Goal: Information Seeking & Learning: Learn about a topic

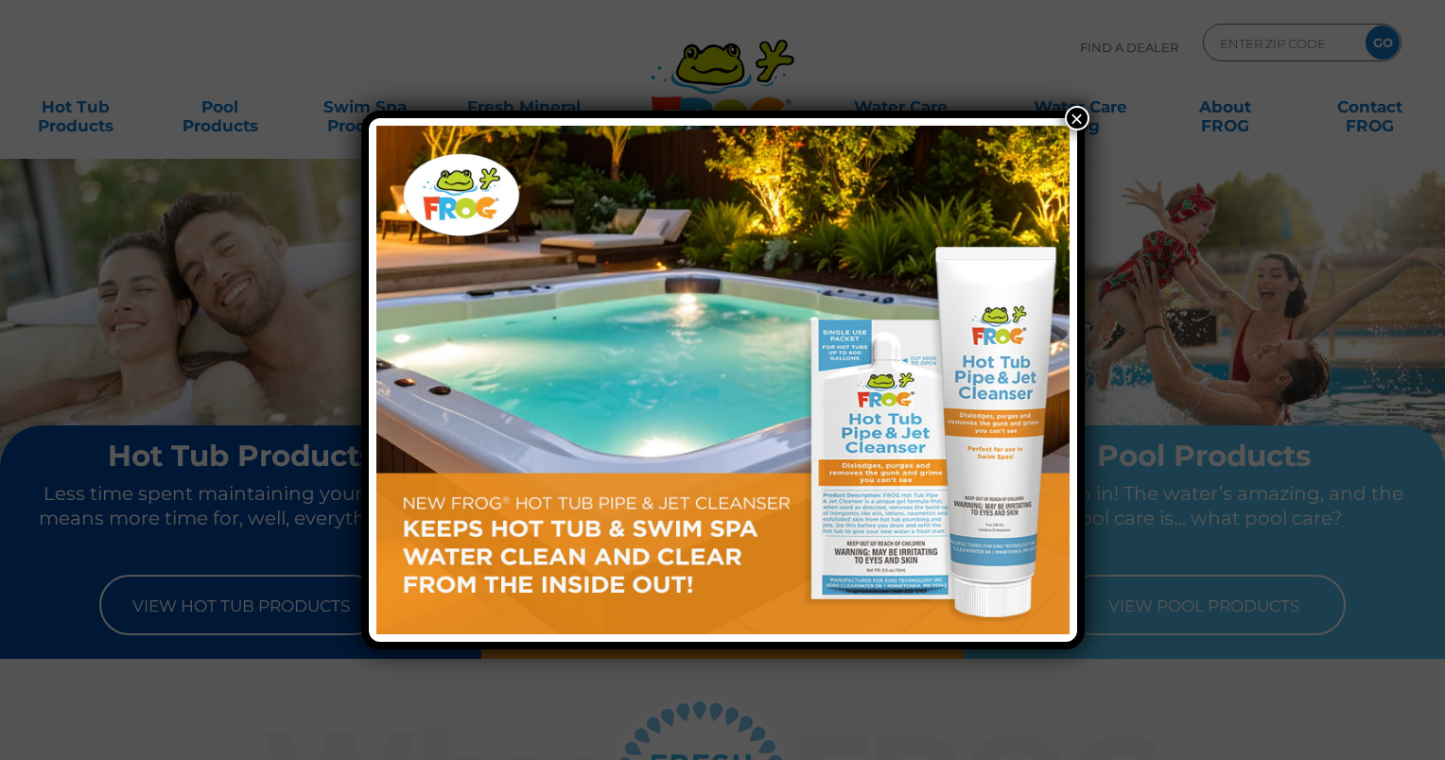
click at [1071, 117] on button "×" at bounding box center [1077, 118] width 25 height 25
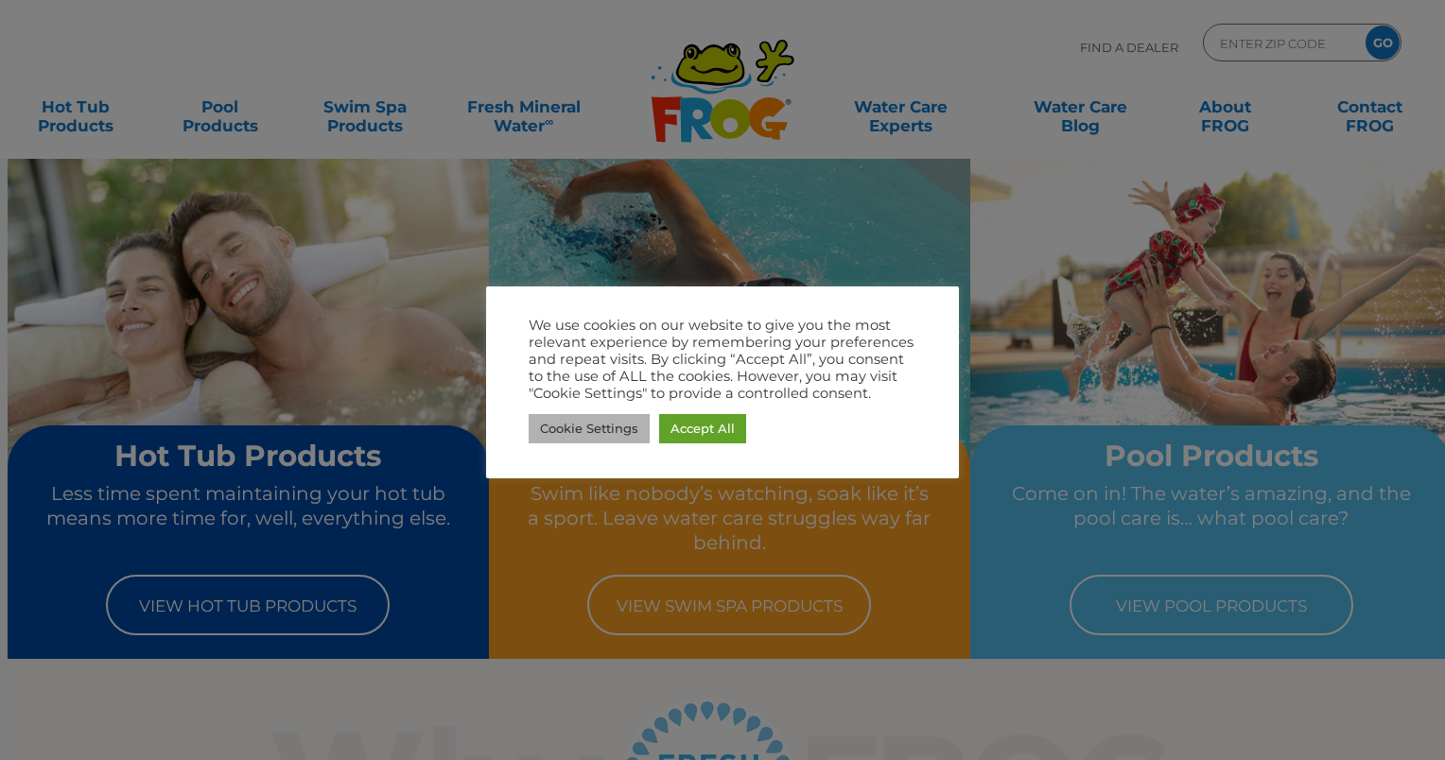
click at [575, 431] on link "Cookie Settings" at bounding box center [589, 428] width 121 height 29
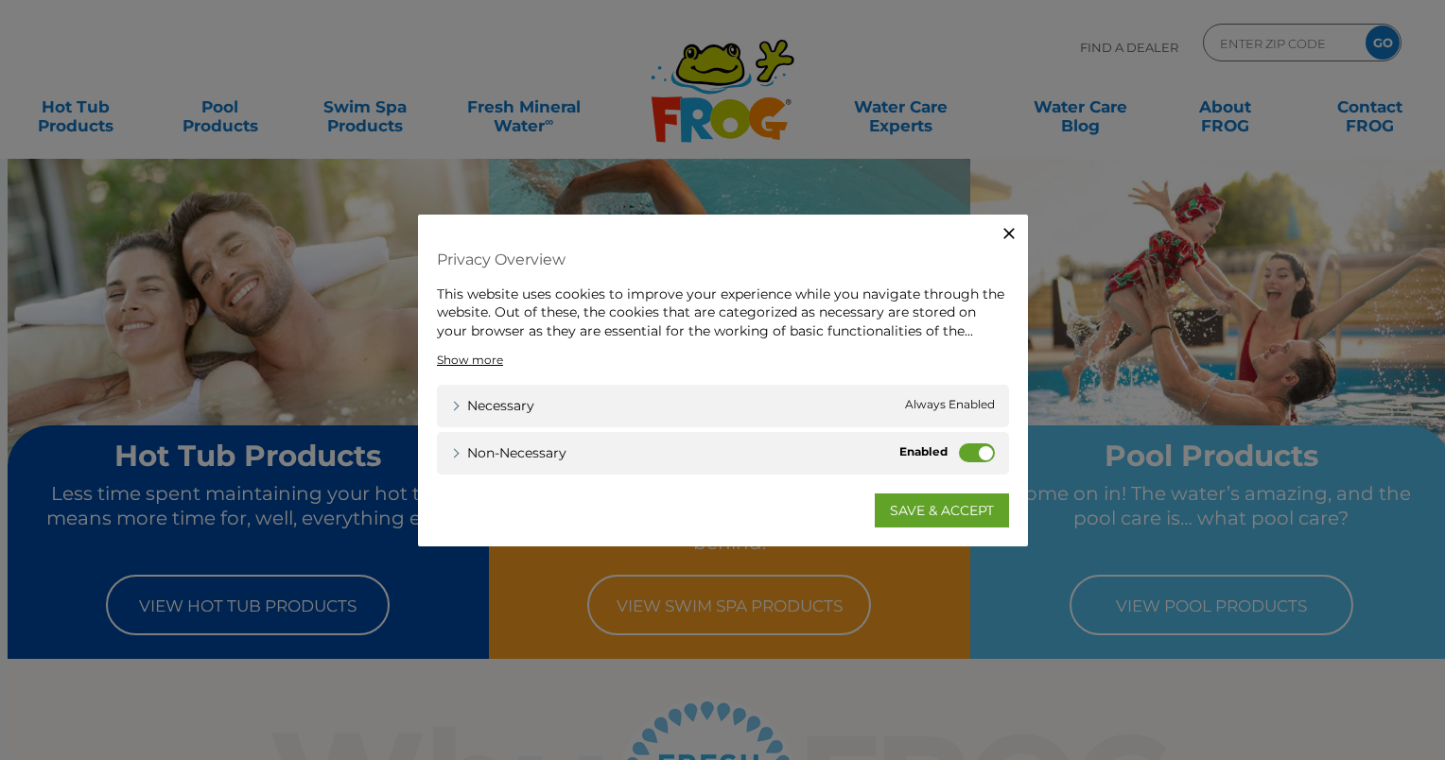
click at [964, 454] on label "Non-necessary" at bounding box center [977, 452] width 36 height 19
click at [0, 0] on input "Non-necessary" at bounding box center [0, 0] width 0 height 0
click at [934, 511] on link "SAVE & ACCEPT" at bounding box center [942, 511] width 134 height 34
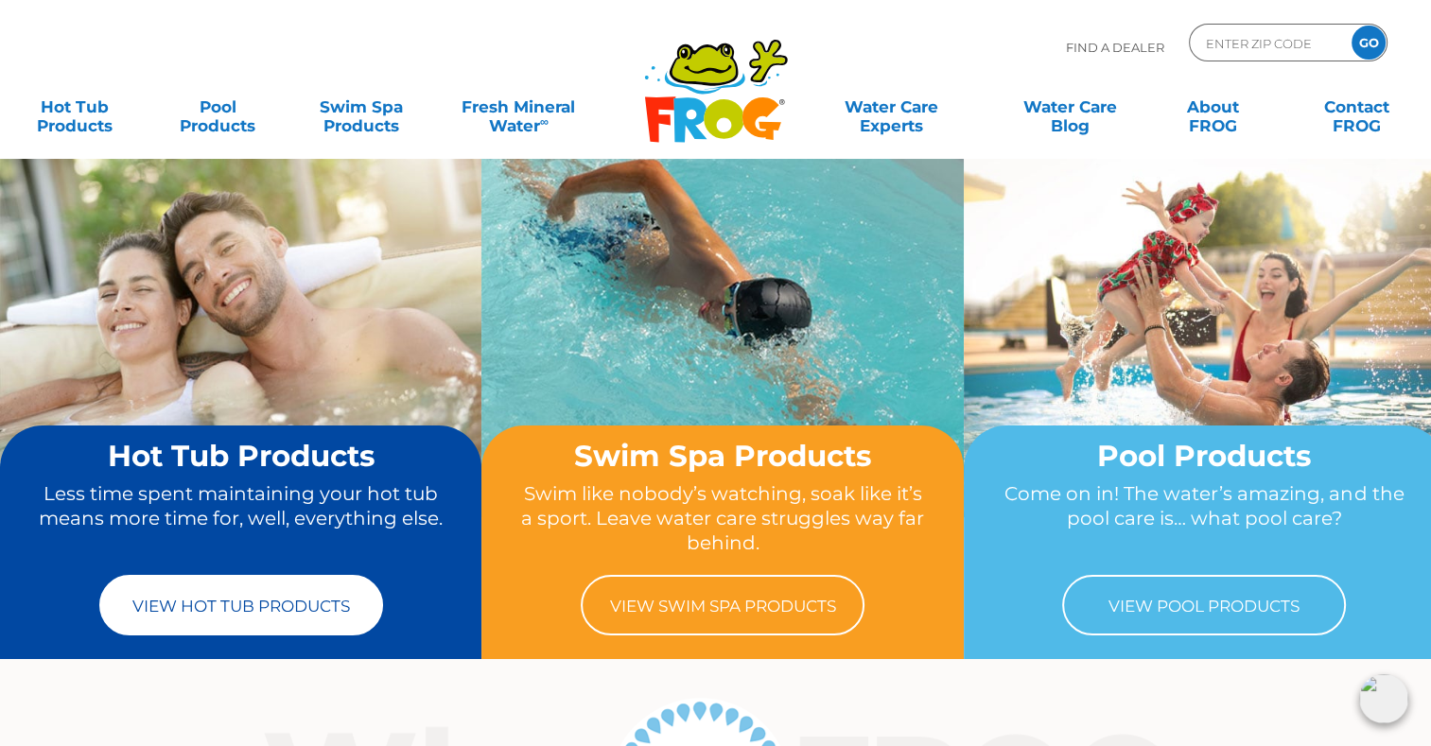
click at [268, 594] on link "View Hot Tub Products" at bounding box center [241, 605] width 284 height 61
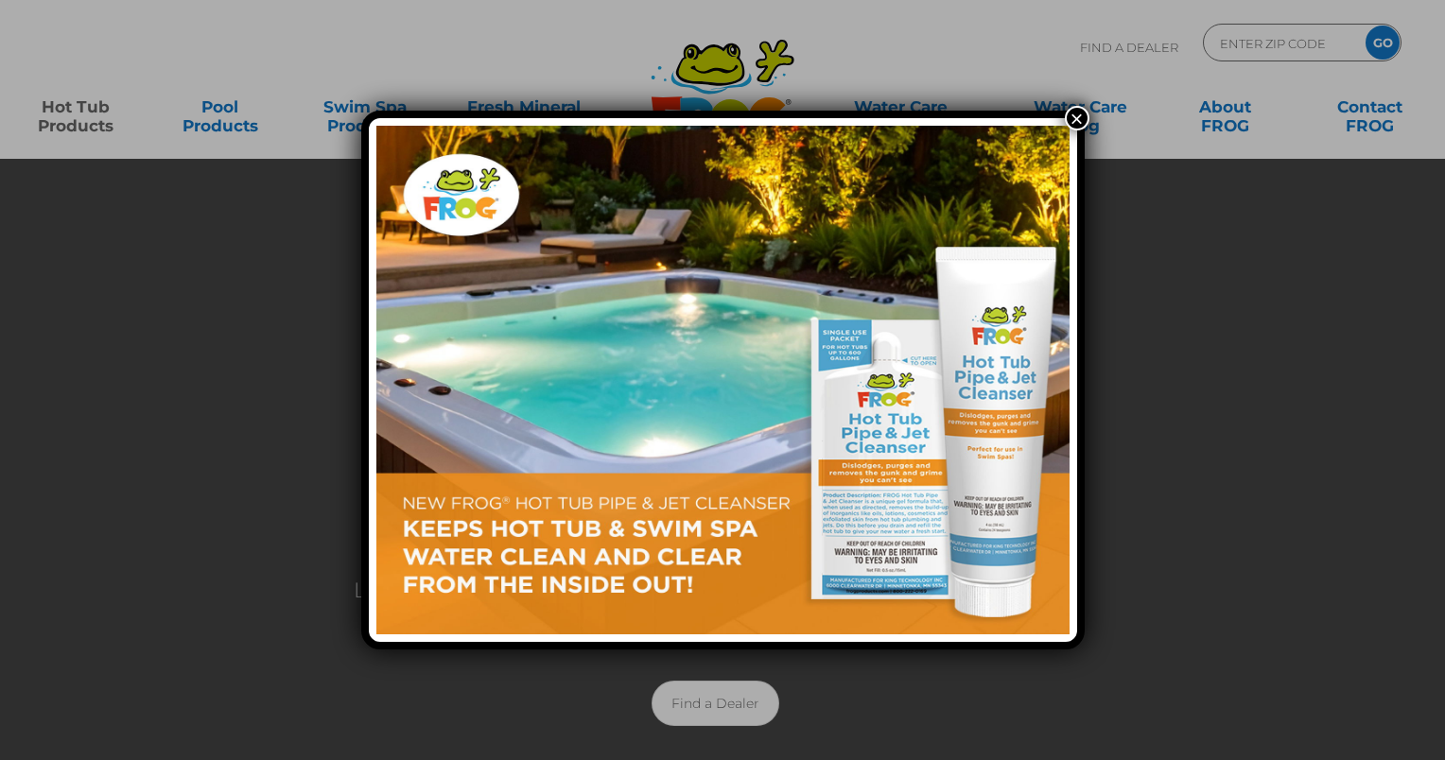
click at [1072, 118] on button "×" at bounding box center [1077, 118] width 25 height 25
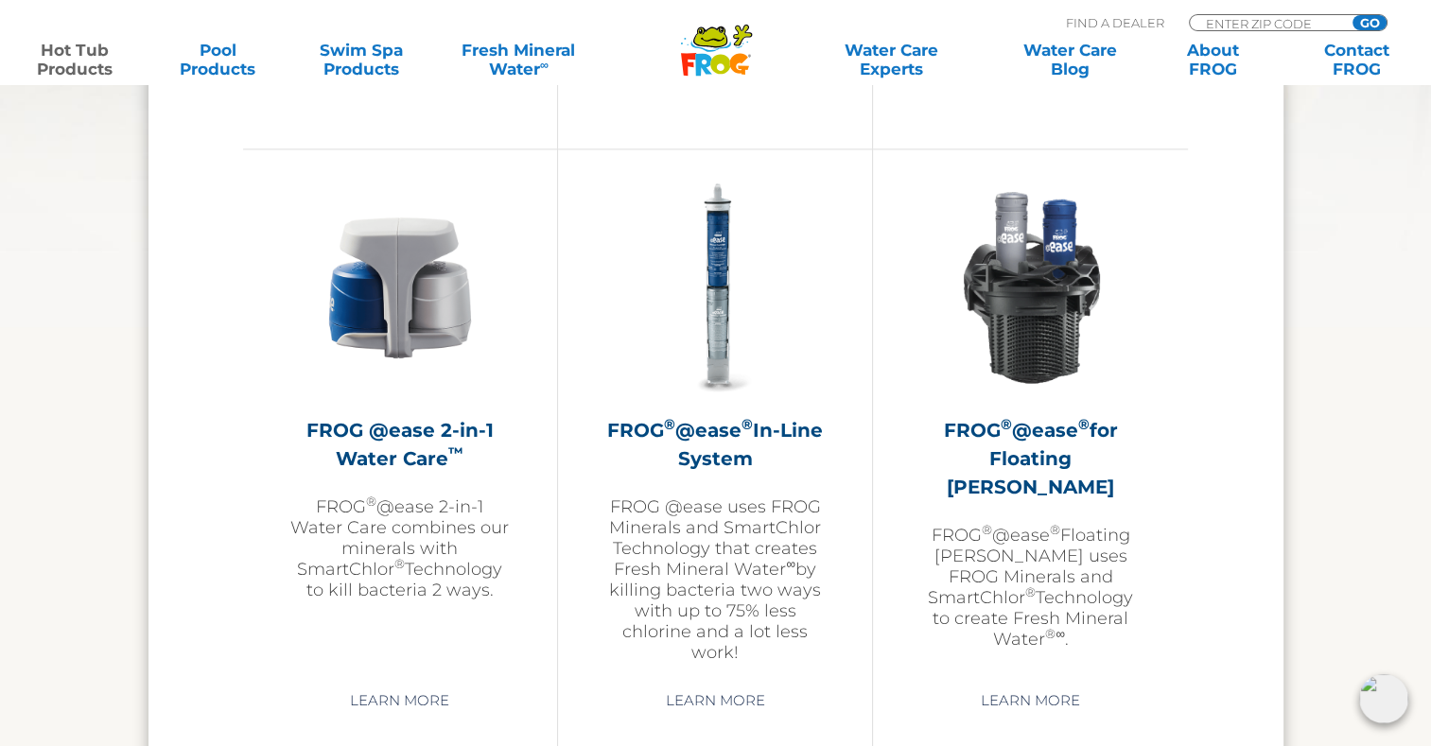
scroll to position [2732, 0]
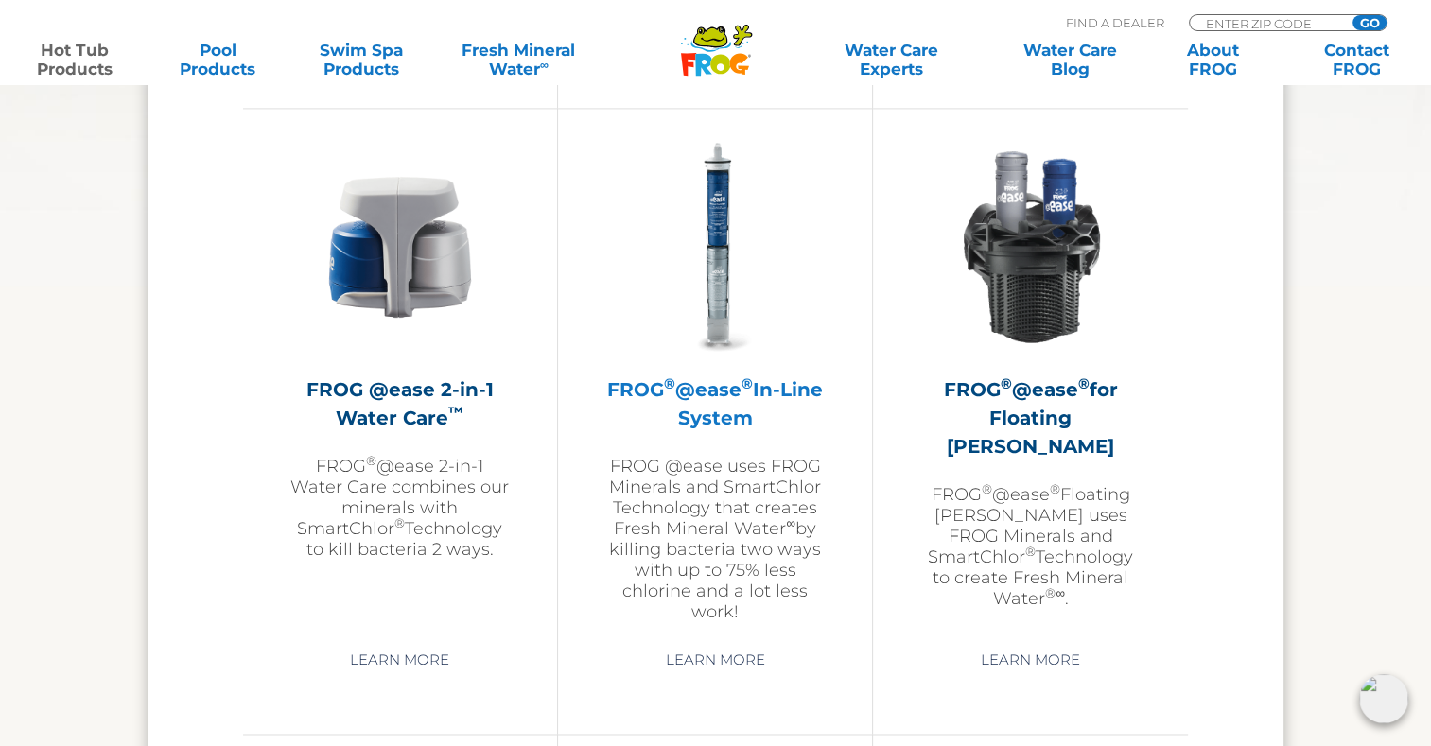
click at [722, 461] on p "FROG @ease uses FROG Minerals and SmartChlor Technology that creates Fresh Mine…" at bounding box center [714, 539] width 219 height 166
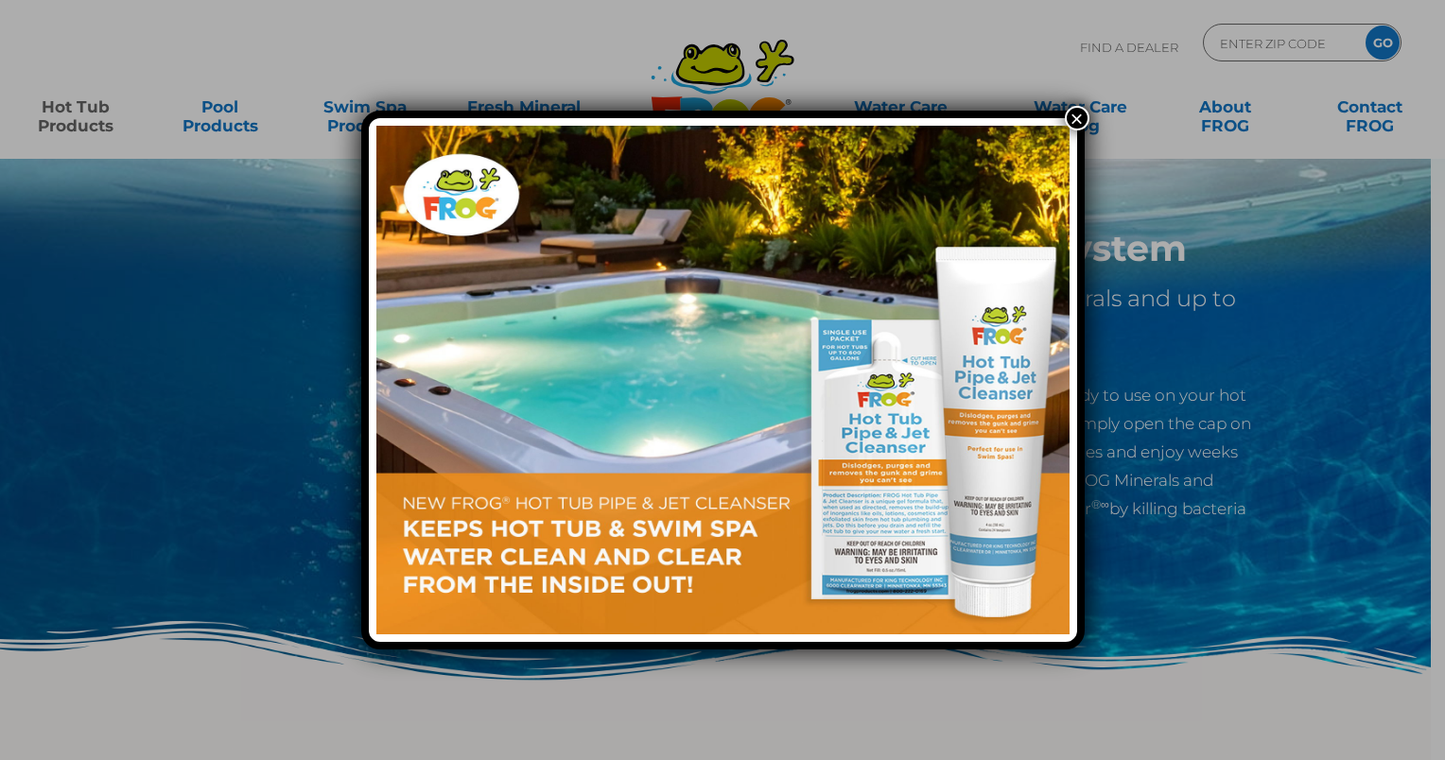
click at [1075, 118] on button "×" at bounding box center [1077, 118] width 25 height 25
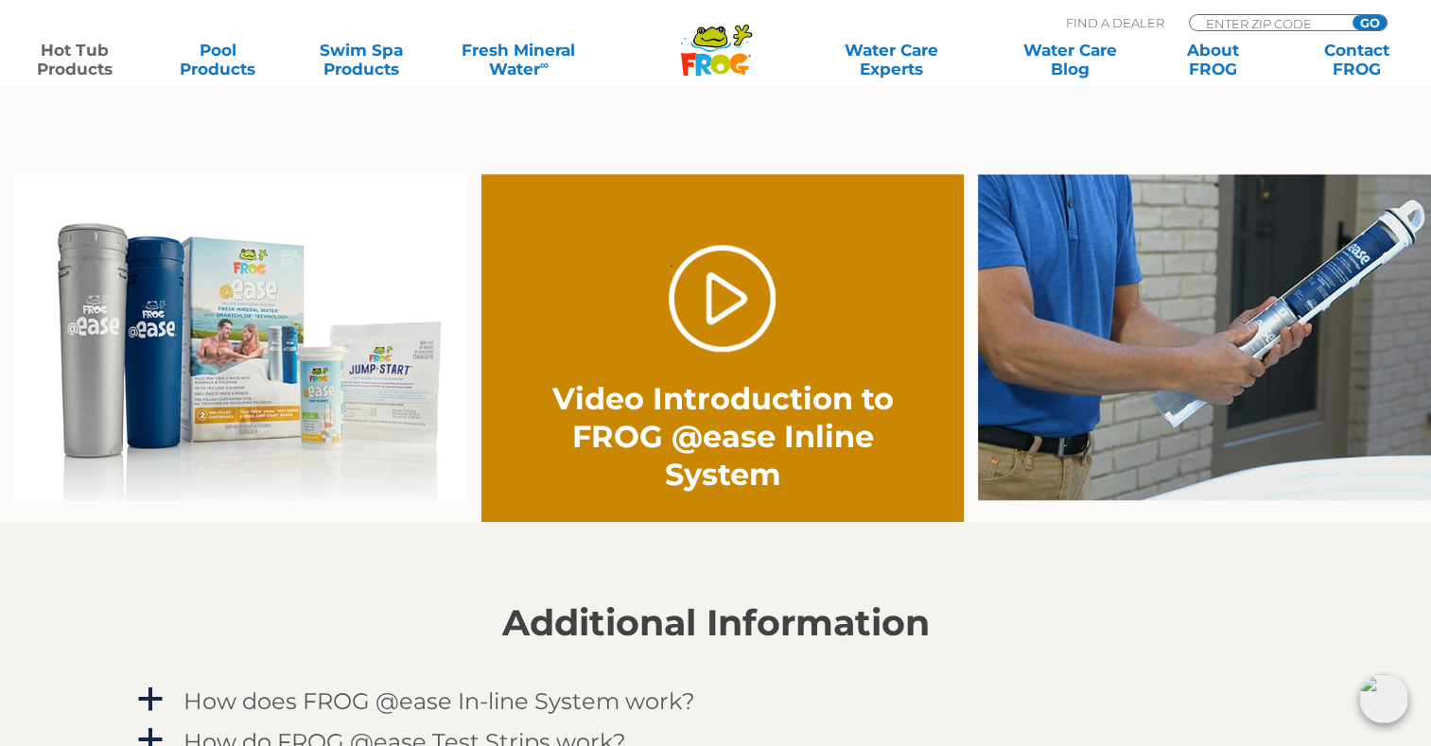
scroll to position [1374, 0]
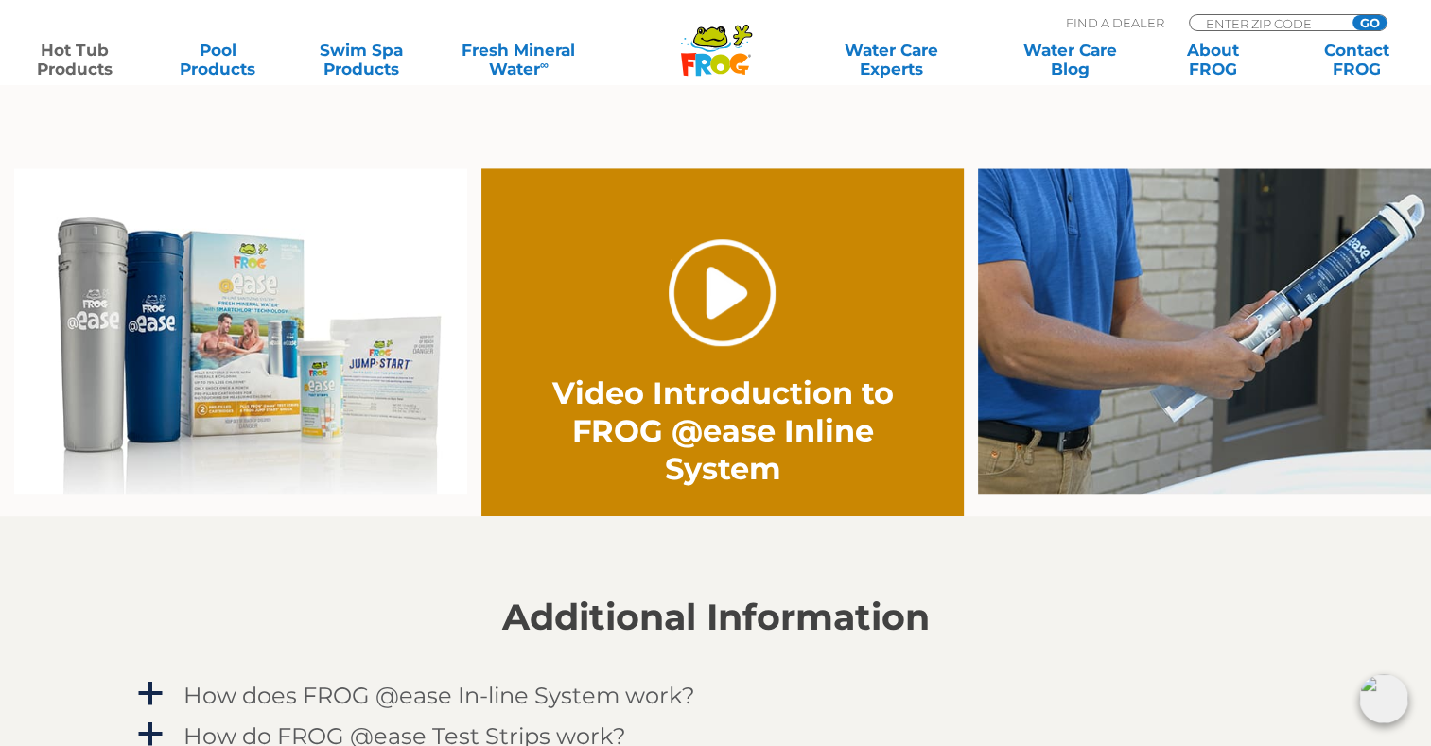
click at [735, 293] on link "." at bounding box center [722, 292] width 107 height 107
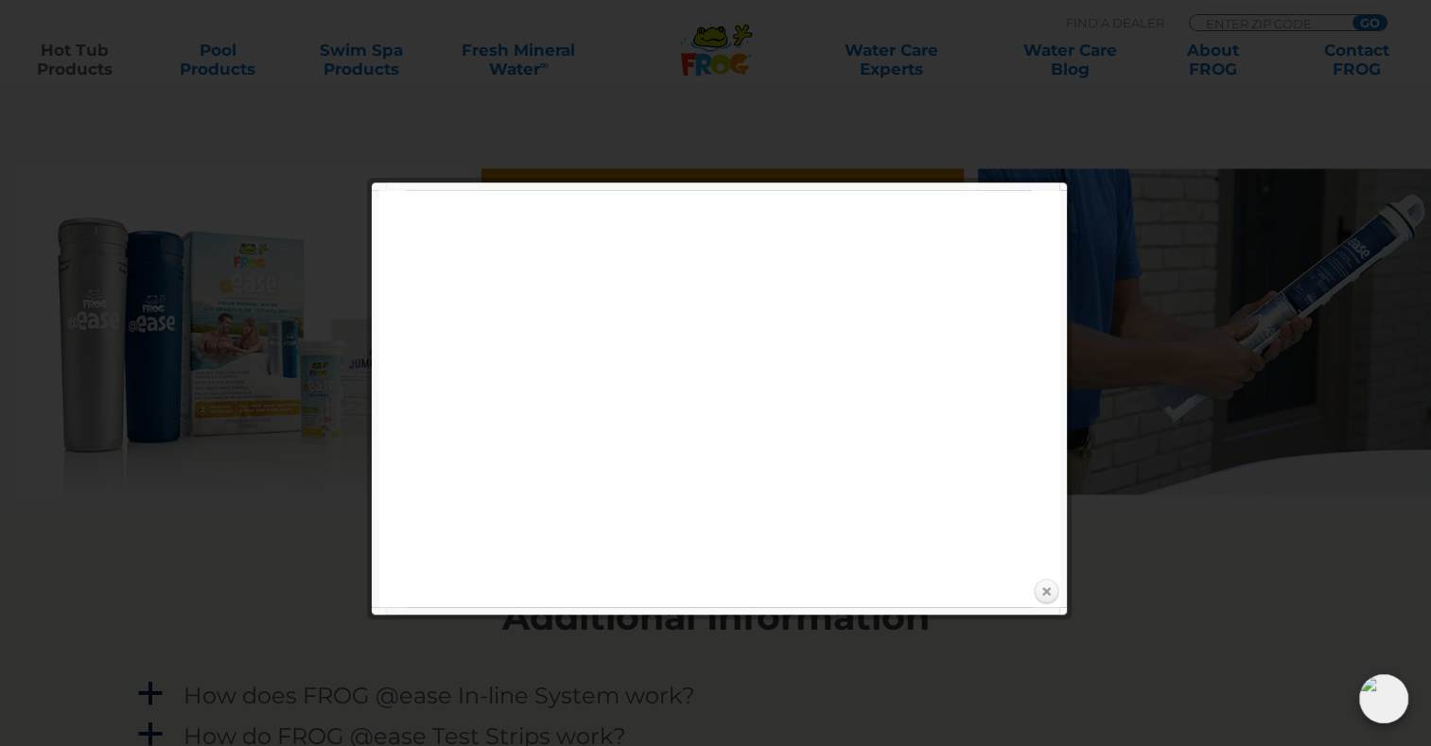
click at [1045, 591] on link "Close" at bounding box center [1046, 592] width 28 height 28
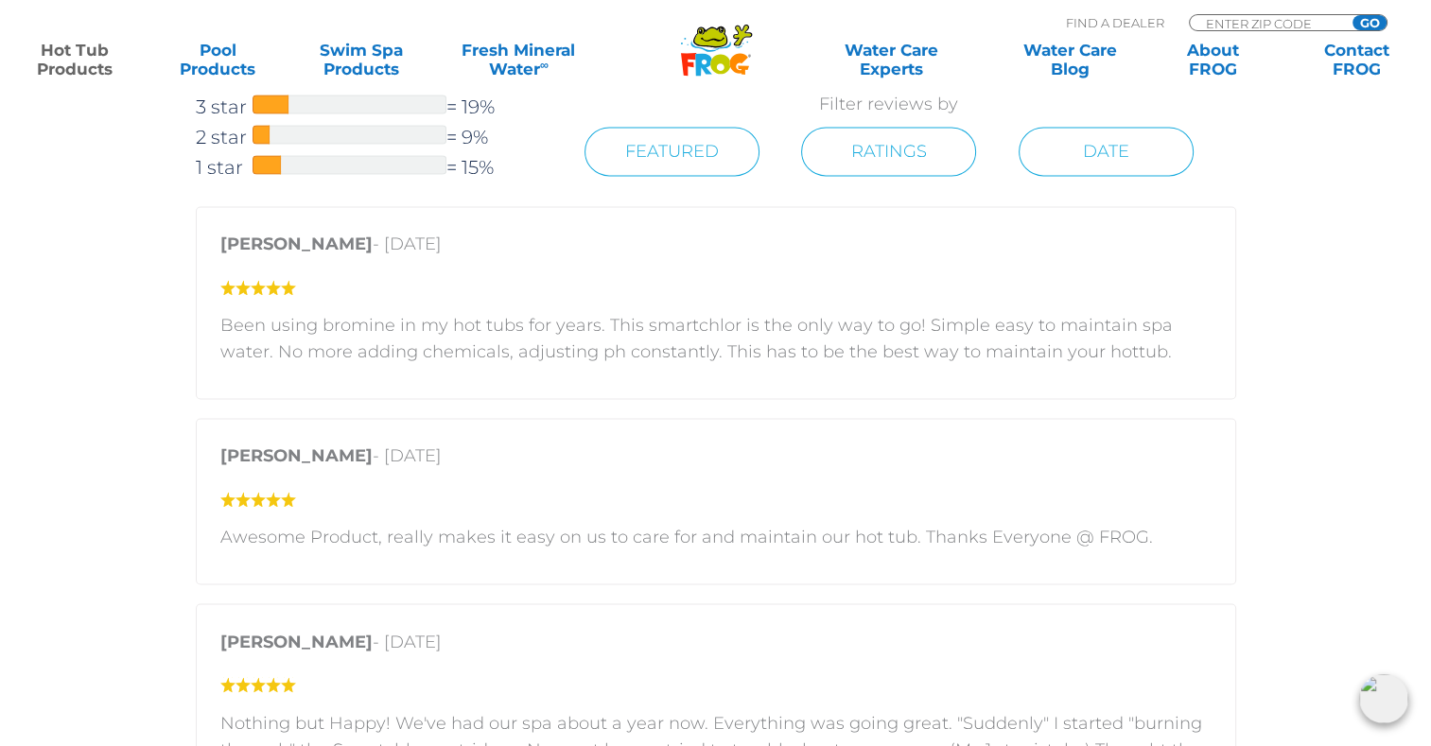
scroll to position [2787, 0]
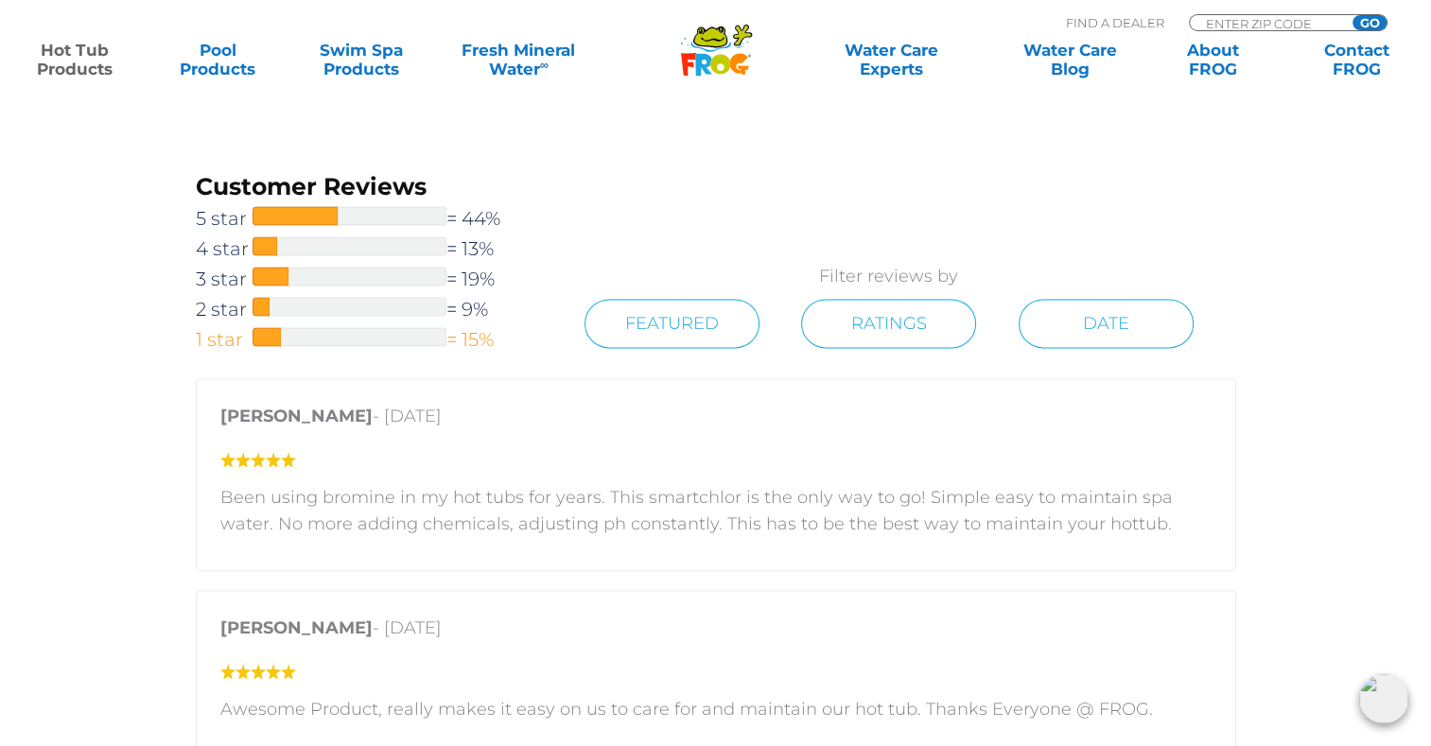
click at [293, 336] on div at bounding box center [349, 336] width 194 height 19
